Goal: Task Accomplishment & Management: Use online tool/utility

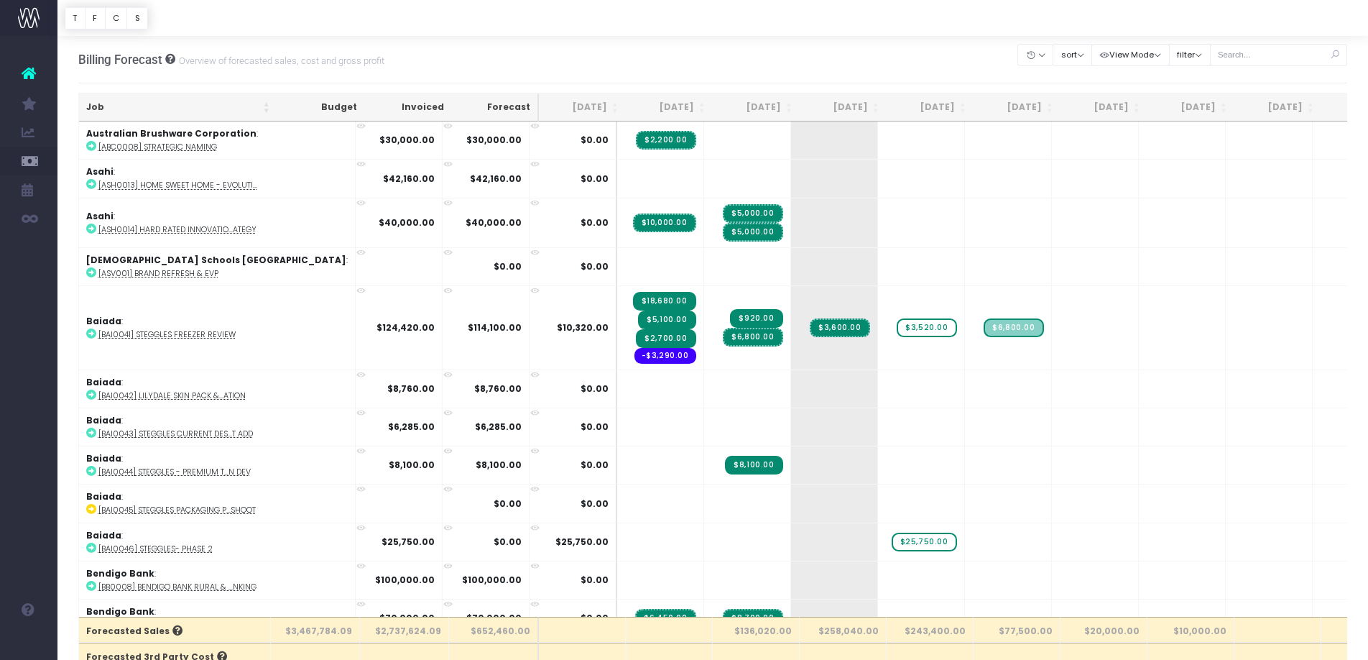
scroll to position [0, 80]
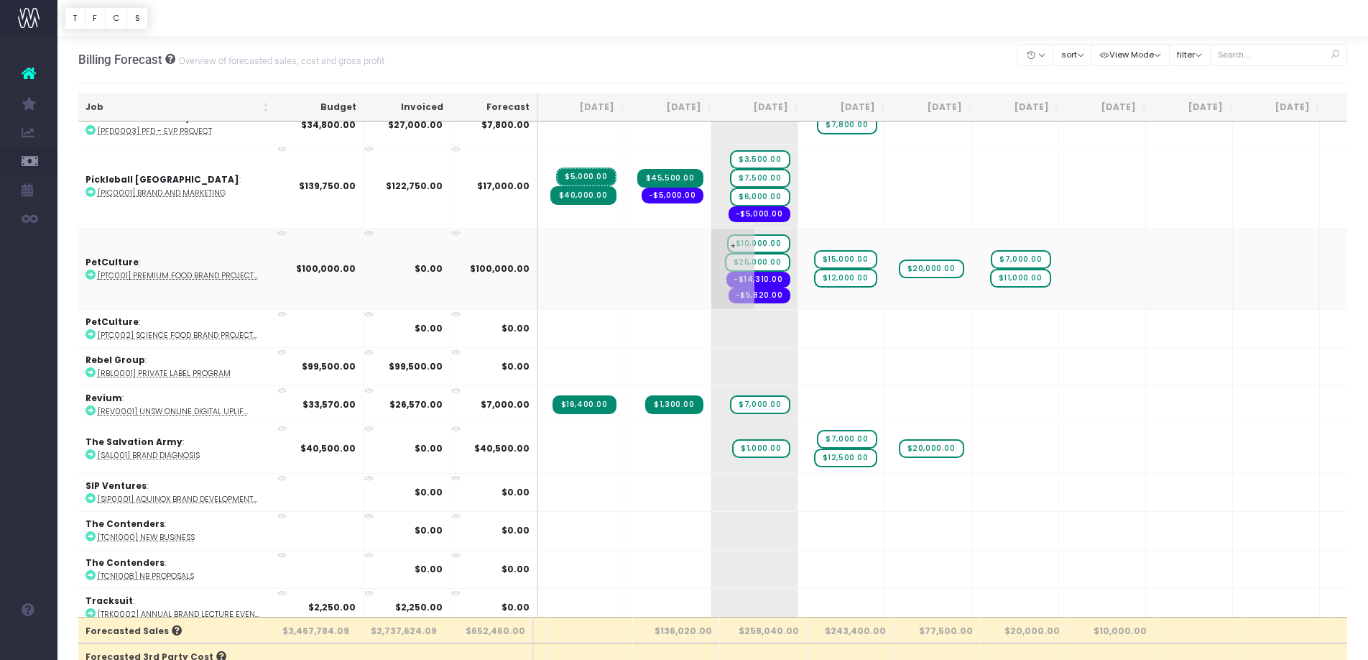
click at [712, 305] on td "+ $10,000.00 $25,000.00 -$14,310.00 -$5,820.00" at bounding box center [755, 268] width 87 height 81
click at [799, 297] on td "+ $15,000.00 $12,000.00" at bounding box center [842, 268] width 87 height 81
click at [799, 289] on span "+" at bounding box center [820, 269] width 43 height 80
click at [799, 244] on span "+" at bounding box center [820, 269] width 43 height 80
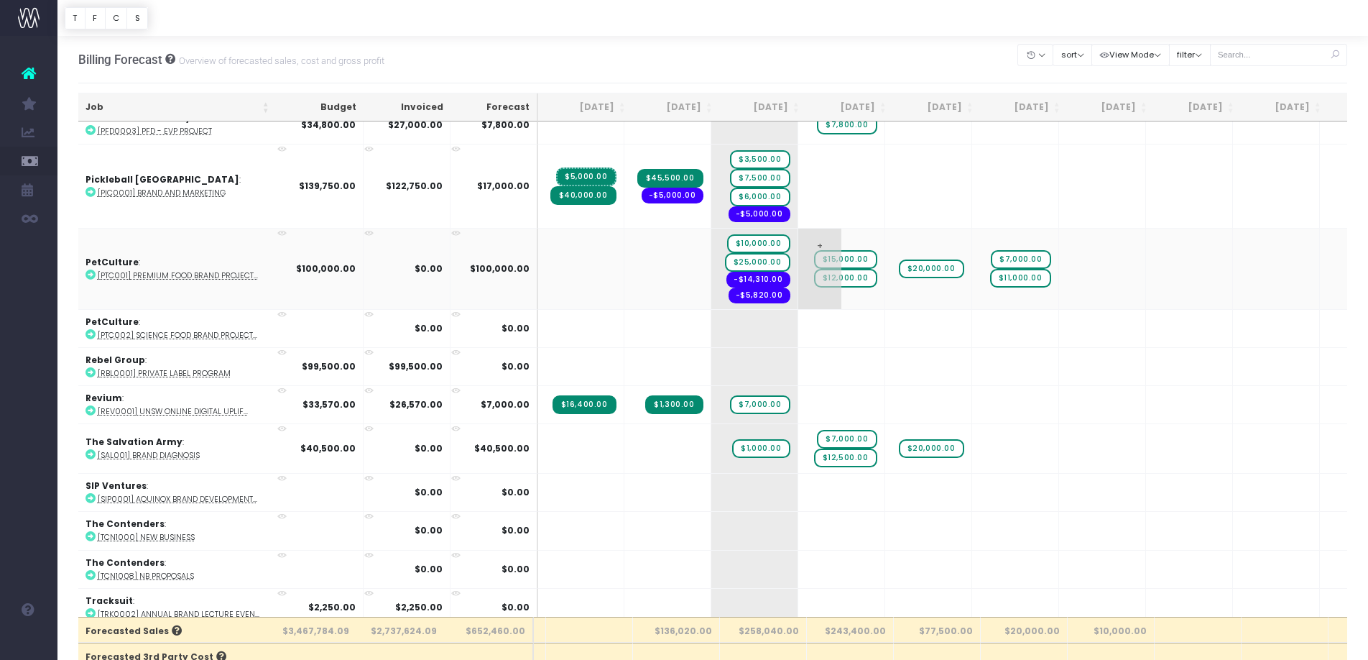
click at [799, 245] on span "+" at bounding box center [820, 269] width 43 height 80
type input "-5820"
click at [795, 346] on div "Saving value..." at bounding box center [745, 343] width 123 height 26
click at [729, 297] on span "-$5,820.00" at bounding box center [760, 295] width 62 height 16
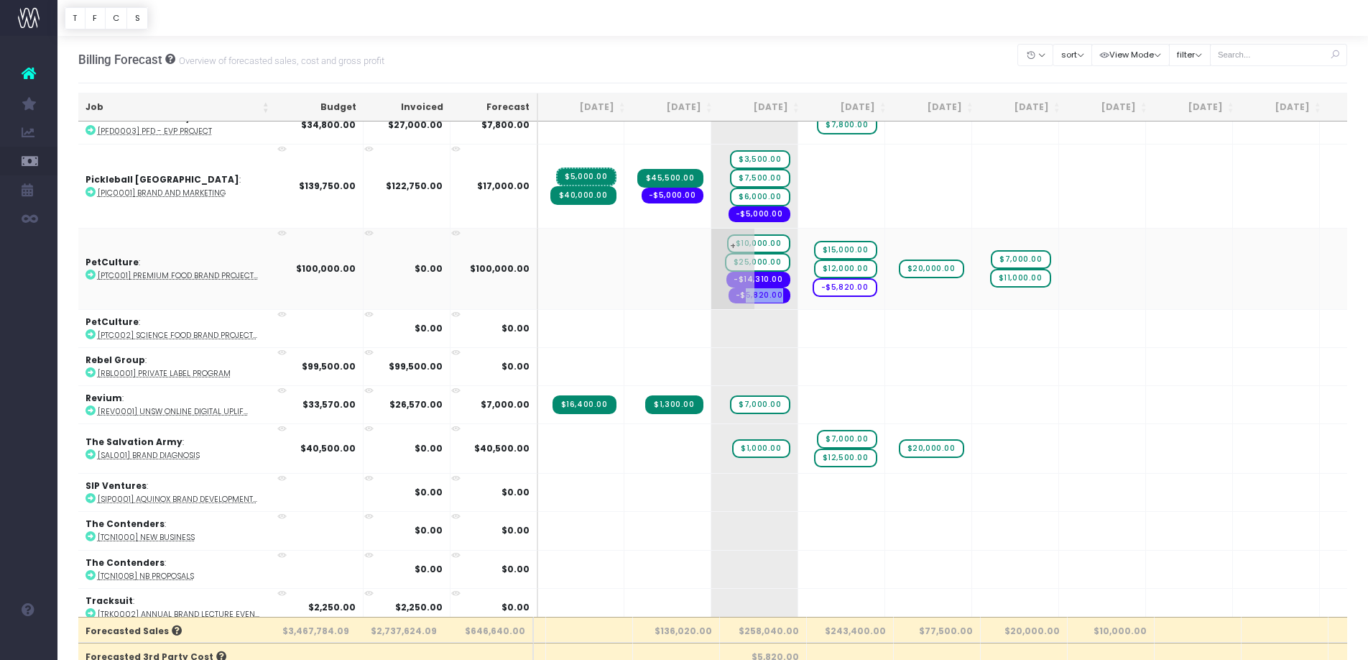
click at [729, 293] on span "-$5,820.00" at bounding box center [760, 295] width 62 height 16
click at [813, 291] on span "-$5,820.00" at bounding box center [845, 287] width 65 height 19
click at [813, 287] on span "-$5,820.00" at bounding box center [845, 287] width 65 height 19
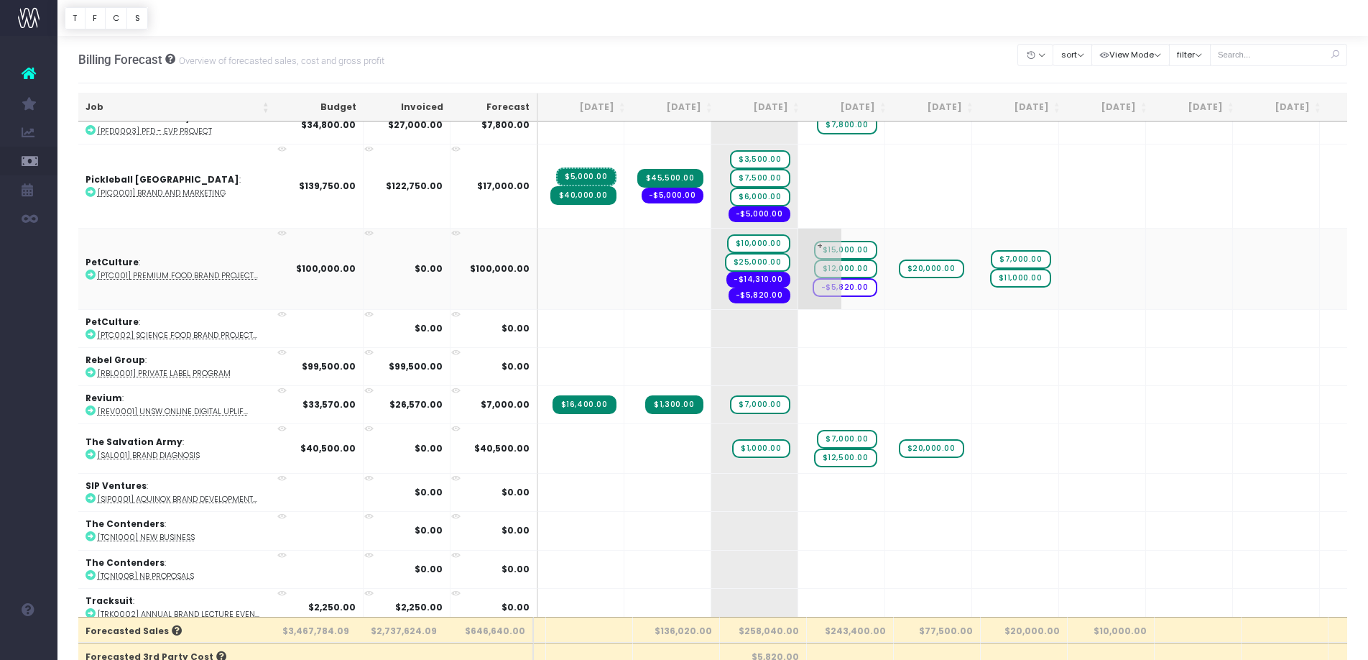
click at [813, 287] on span "-$5,820.00" at bounding box center [845, 287] width 65 height 19
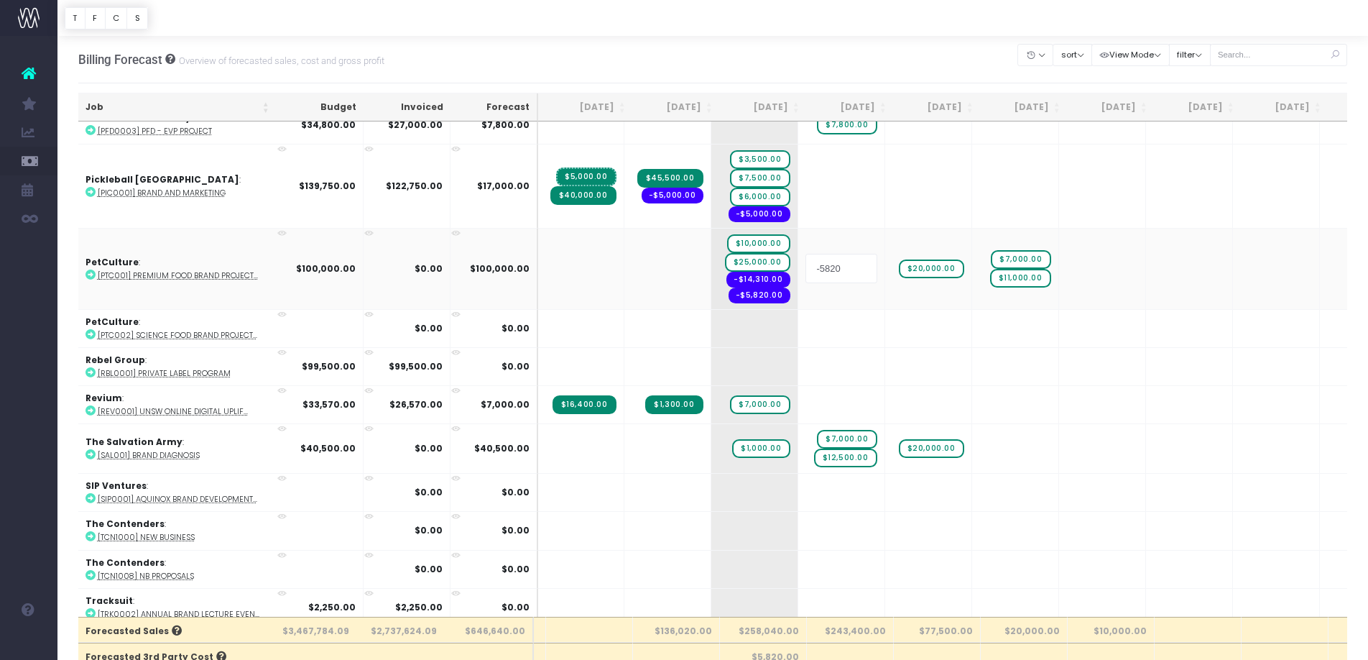
click at [806, 270] on input "-5820" at bounding box center [842, 268] width 72 height 29
drag, startPoint x: 765, startPoint y: 269, endPoint x: 745, endPoint y: 269, distance: 20.8
click at [806, 269] on input "-5820" at bounding box center [842, 268] width 72 height 29
type input "-"
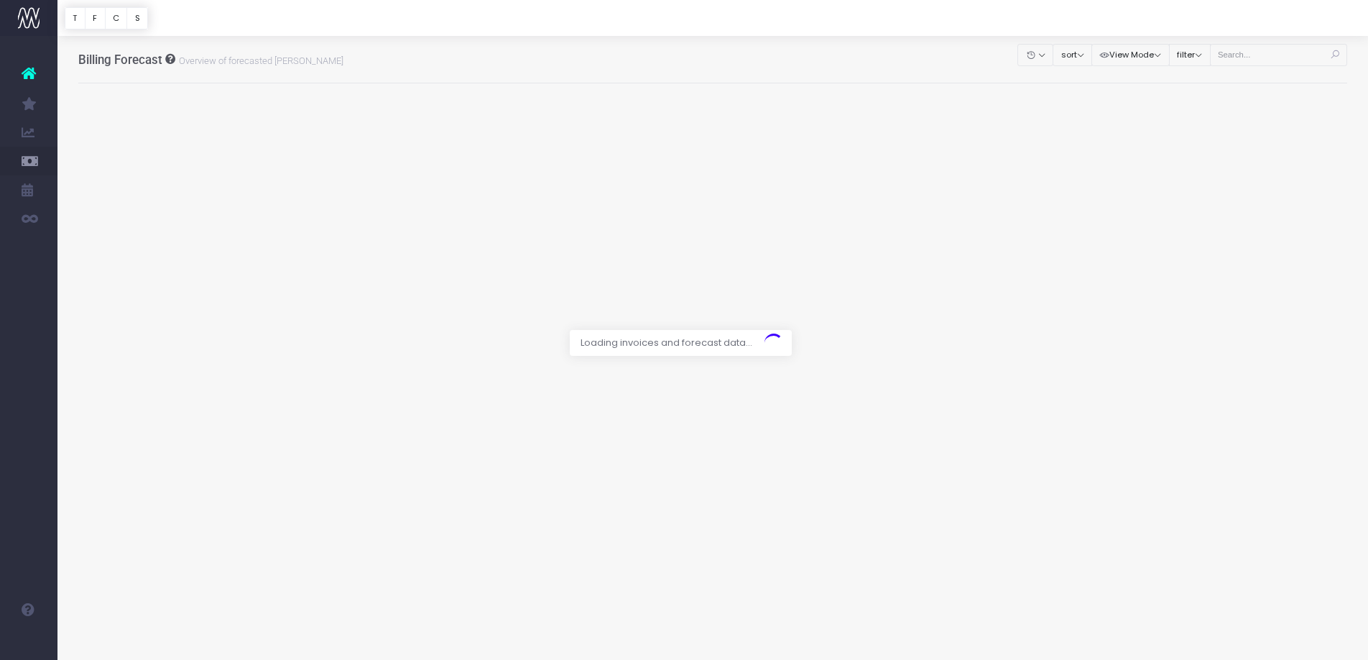
click at [439, 66] on div at bounding box center [684, 330] width 1368 height 660
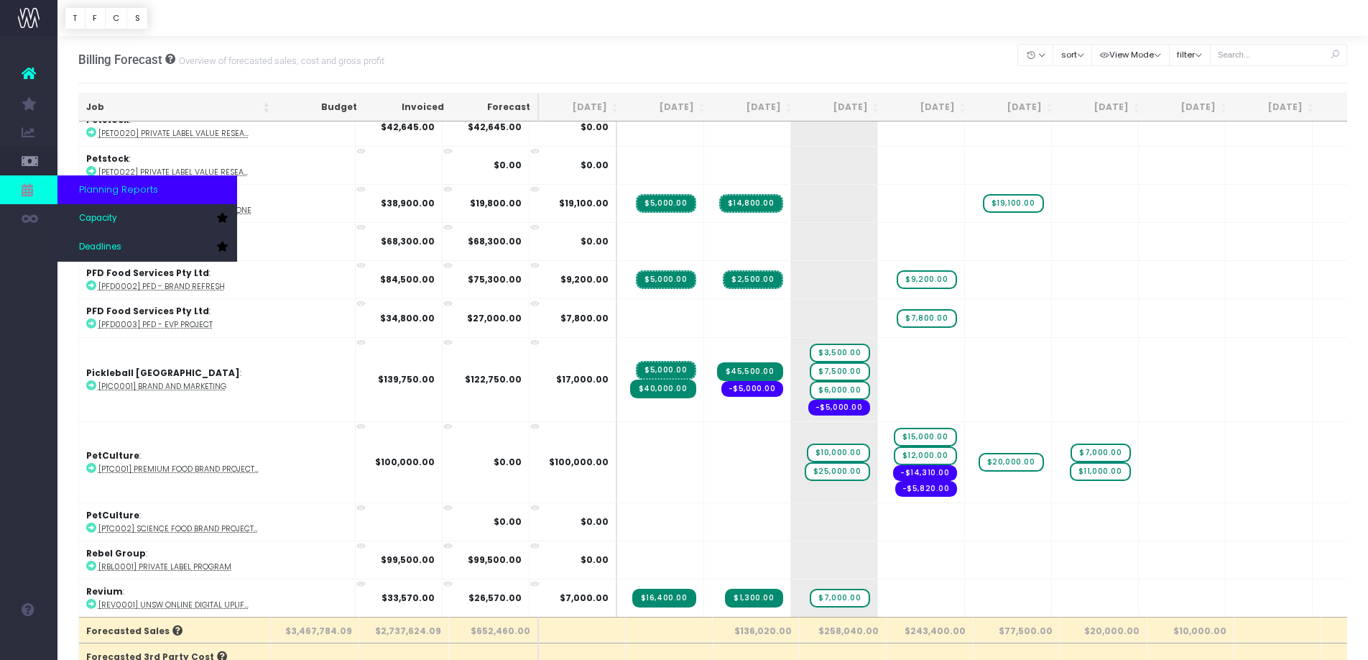
scroll to position [2631, 0]
